Goal: Communication & Community: Answer question/provide support

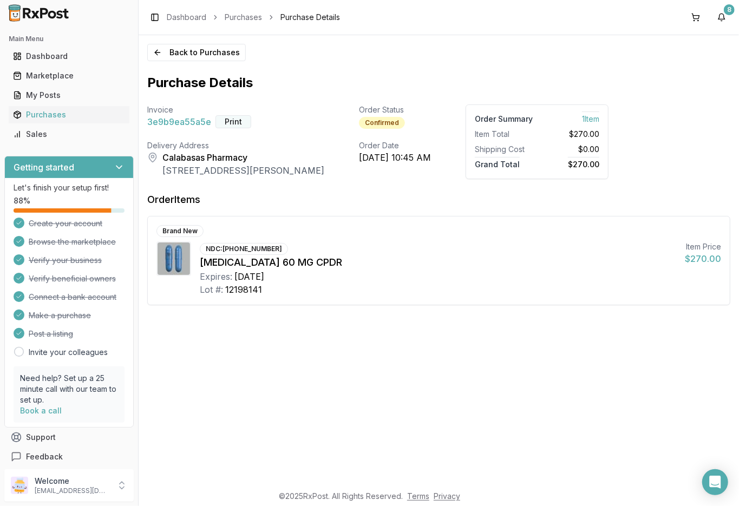
click at [226, 119] on button "Print" at bounding box center [234, 121] width 36 height 13
click at [178, 17] on link "Dashboard" at bounding box center [187, 17] width 40 height 11
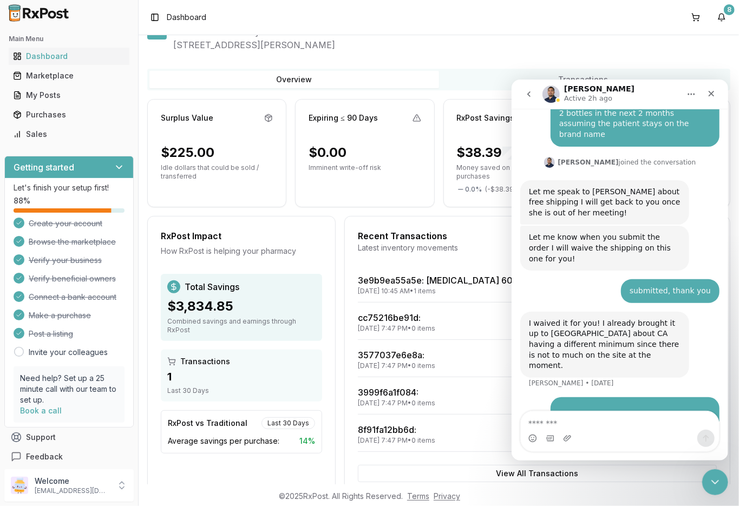
scroll to position [55, 0]
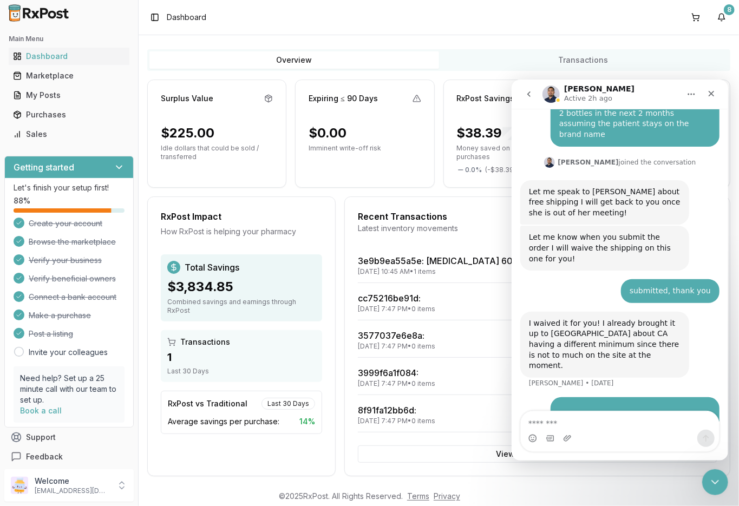
click at [531, 94] on icon "go back" at bounding box center [528, 93] width 9 height 9
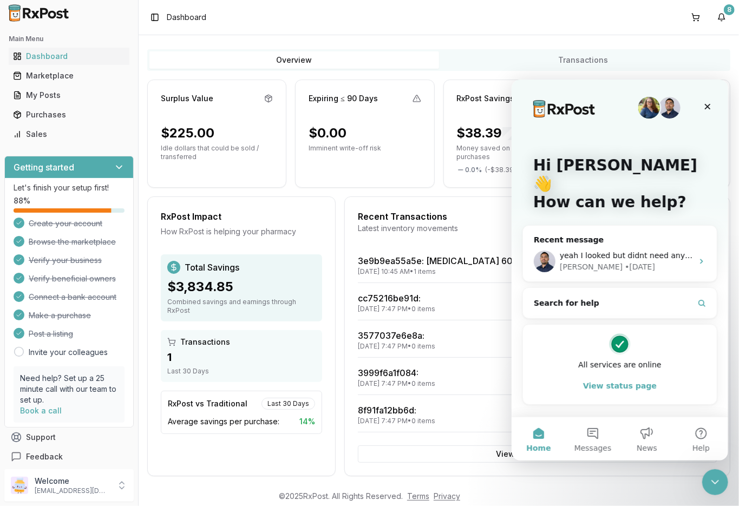
scroll to position [0, 0]
click at [706, 105] on icon "Close" at bounding box center [708, 106] width 6 height 6
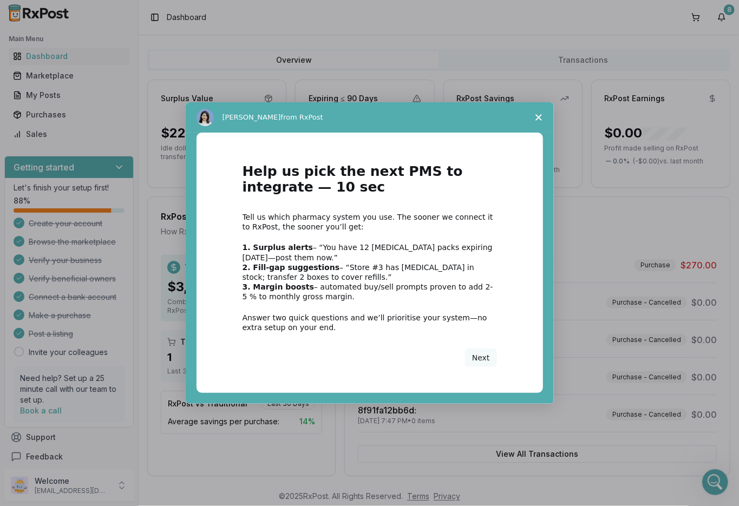
click at [537, 116] on polygon "Close survey" at bounding box center [539, 117] width 6 height 6
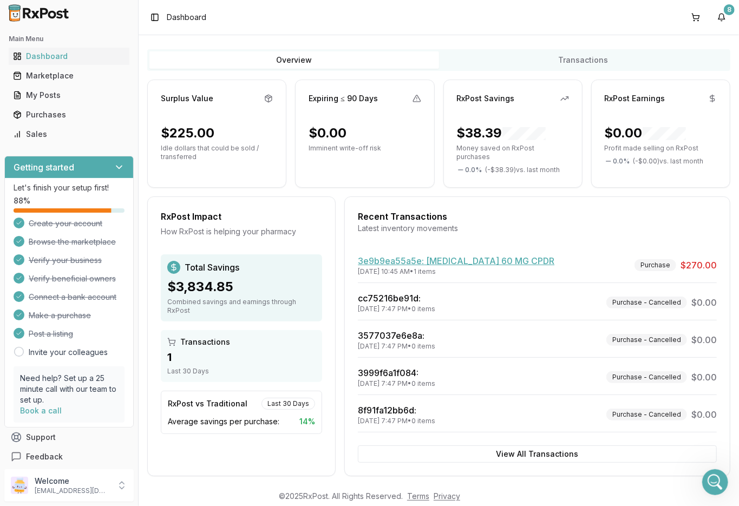
click at [451, 256] on link "3e9b9ea55a5e : [MEDICAL_DATA] 60 MG CPDR" at bounding box center [456, 261] width 197 height 11
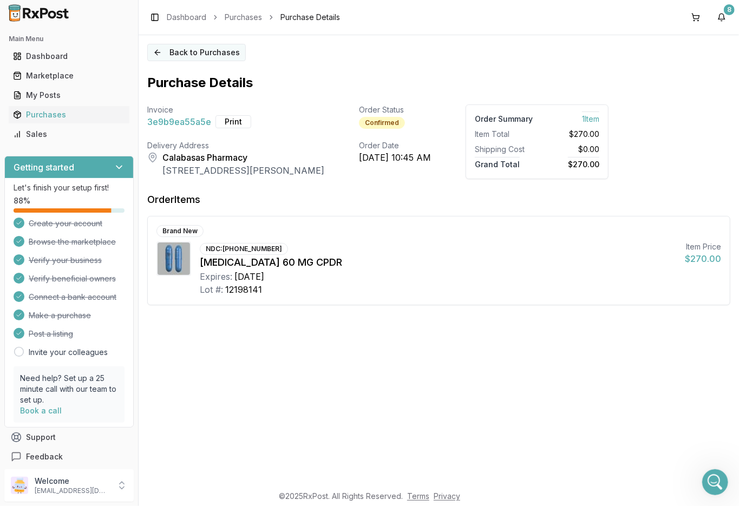
click at [184, 50] on button "Back to Purchases" at bounding box center [196, 52] width 99 height 17
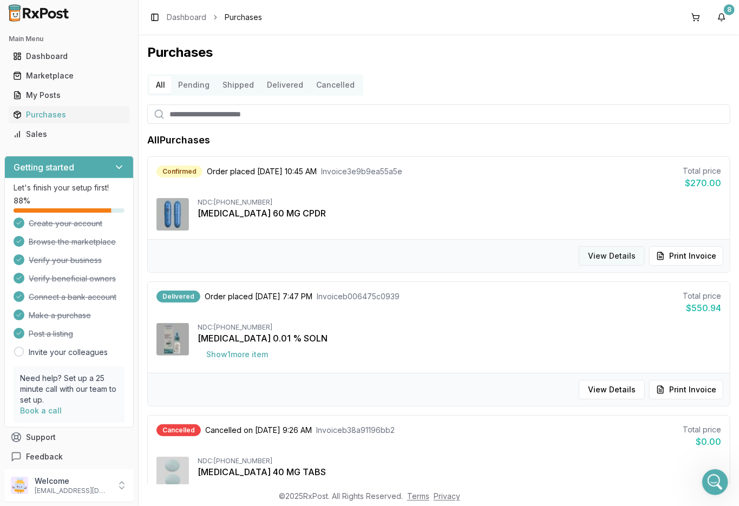
click at [619, 256] on button "View Details" at bounding box center [612, 255] width 66 height 19
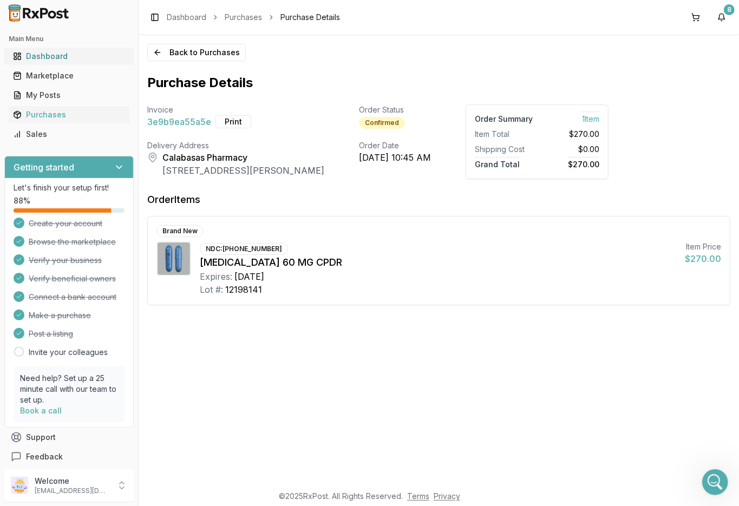
click at [66, 56] on div "Dashboard" at bounding box center [69, 56] width 112 height 11
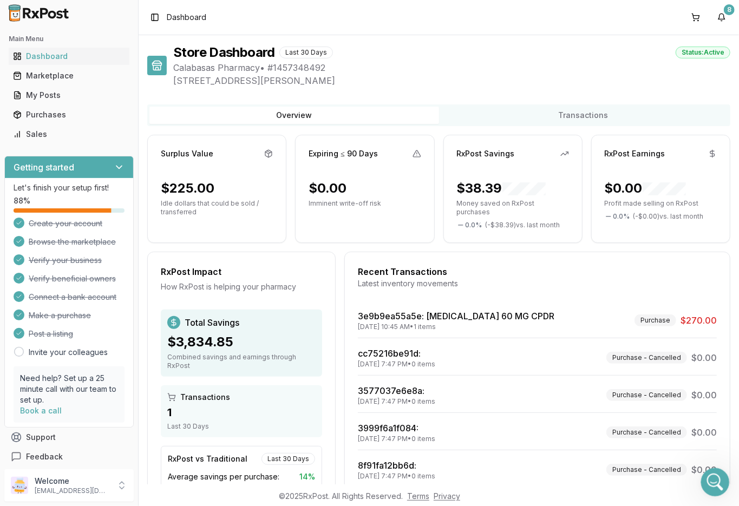
click at [715, 477] on icon "Open Intercom Messenger" at bounding box center [714, 481] width 18 height 18
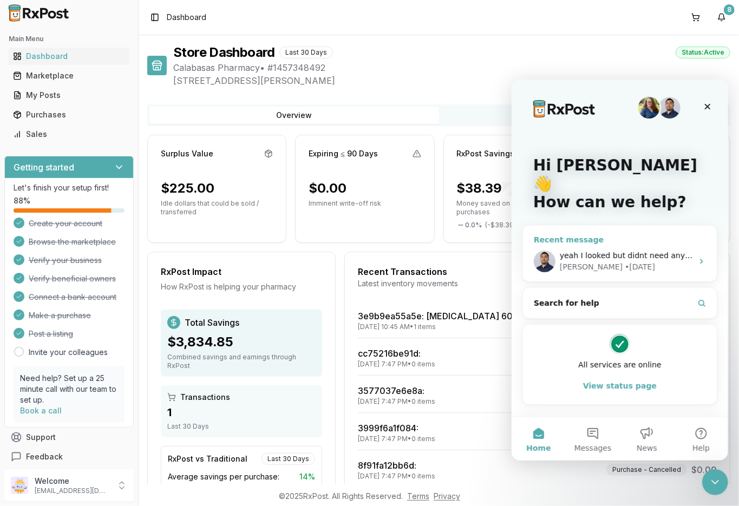
click at [679, 261] on div "[PERSON_NAME] • [DATE]" at bounding box center [626, 266] width 133 height 11
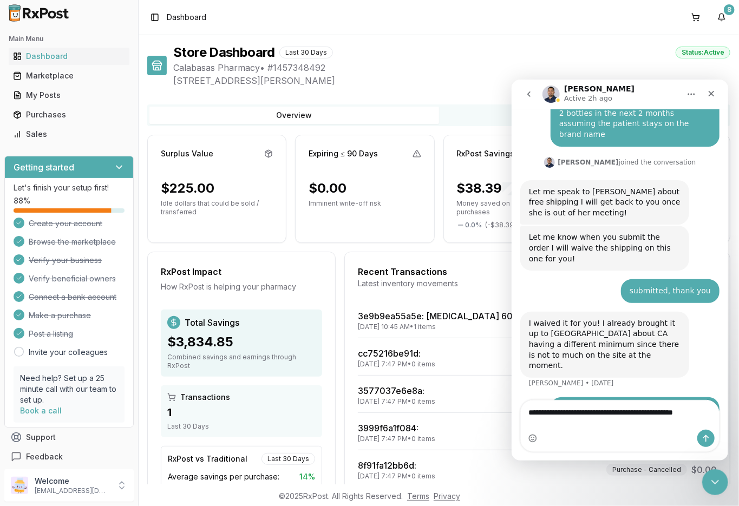
scroll to position [83, 0]
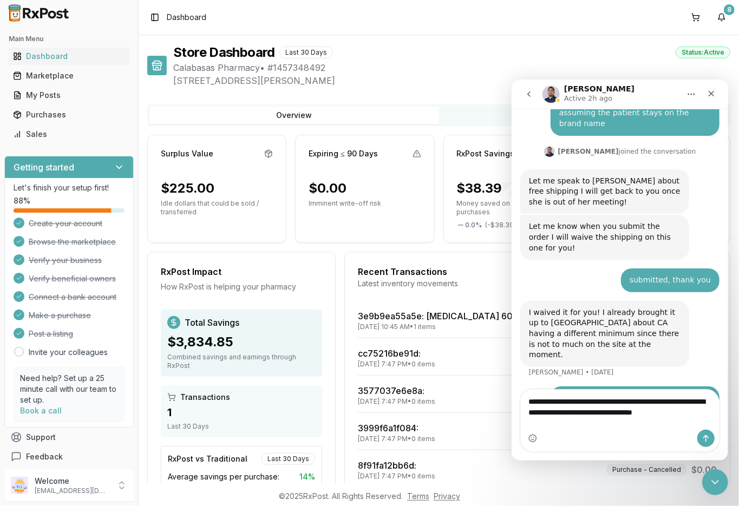
click at [563, 412] on textarea "**********" at bounding box center [620, 403] width 198 height 29
type textarea "**********"
click at [706, 437] on icon "Send a message…" at bounding box center [706, 438] width 6 height 7
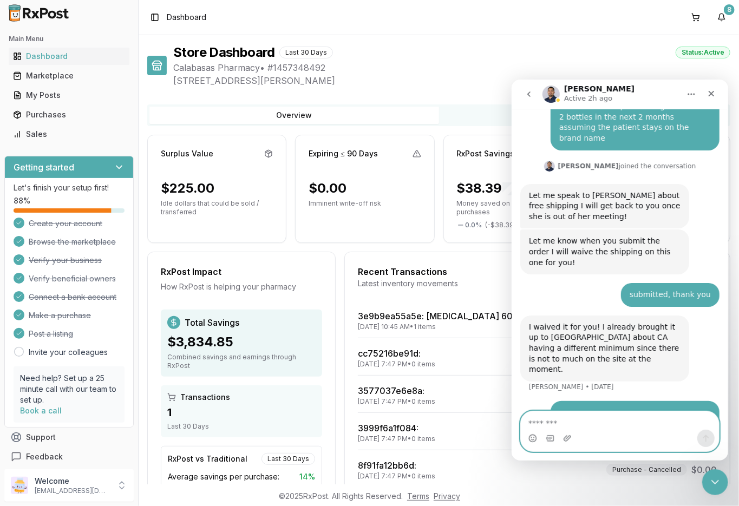
scroll to position [154, 0]
